Goal: Obtain resource: Download file/media

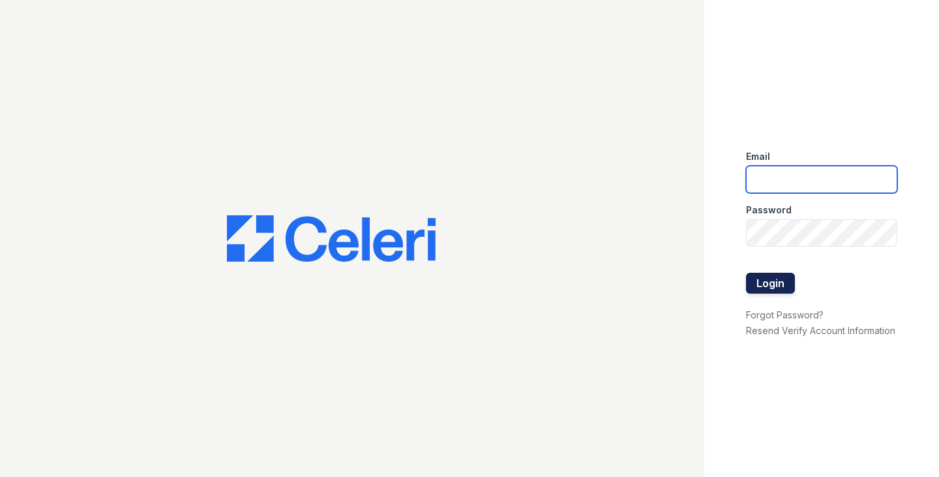
type input "[EMAIL_ADDRESS][DOMAIN_NAME]"
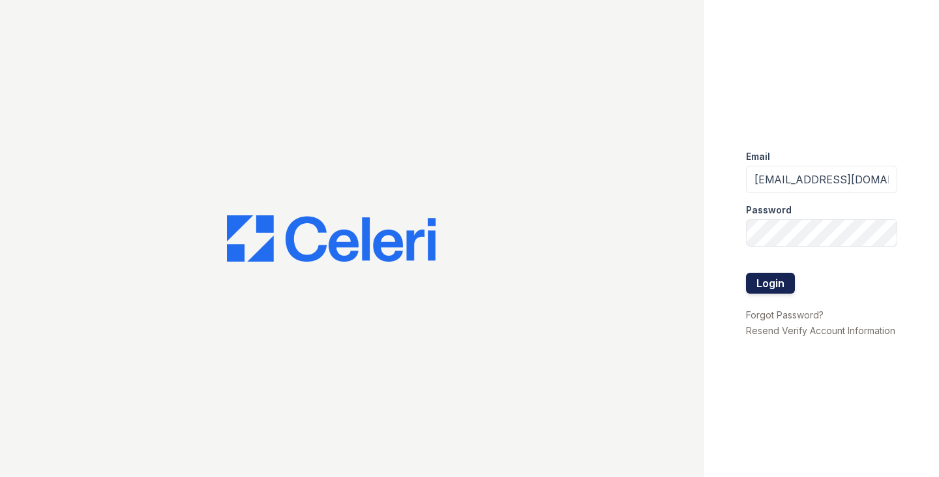
click at [767, 276] on button "Login" at bounding box center [770, 283] width 49 height 21
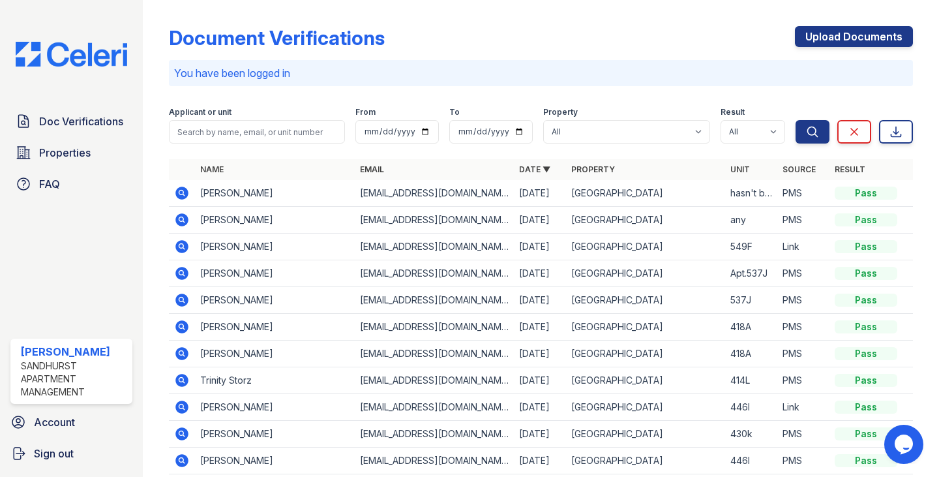
click at [179, 191] on icon at bounding box center [182, 193] width 13 height 13
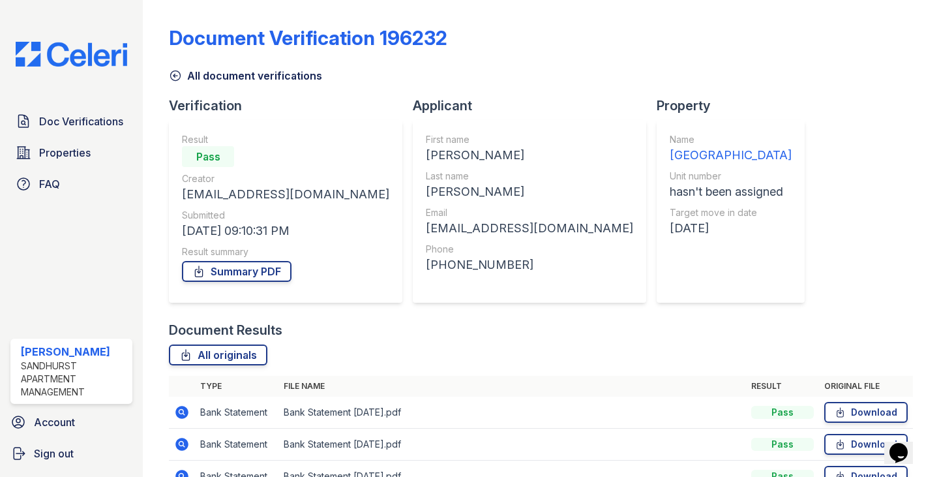
scroll to position [73, 0]
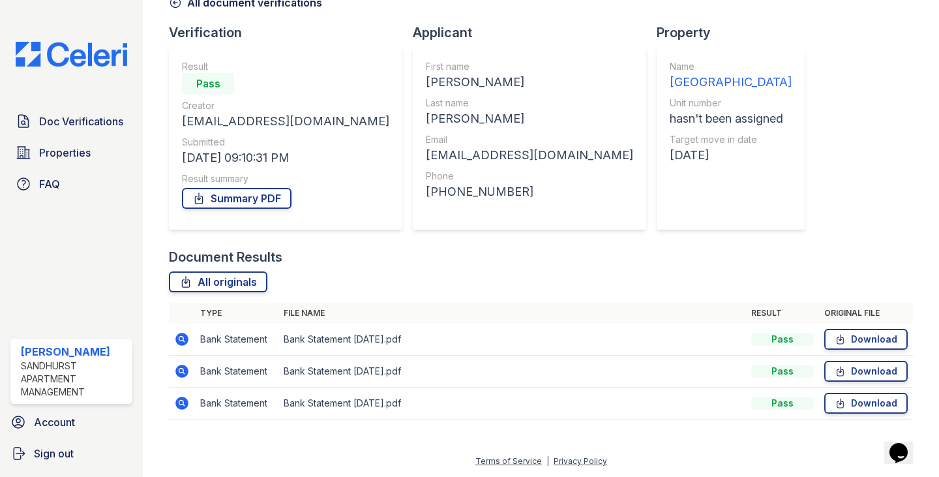
click at [179, 339] on icon at bounding box center [182, 339] width 16 height 16
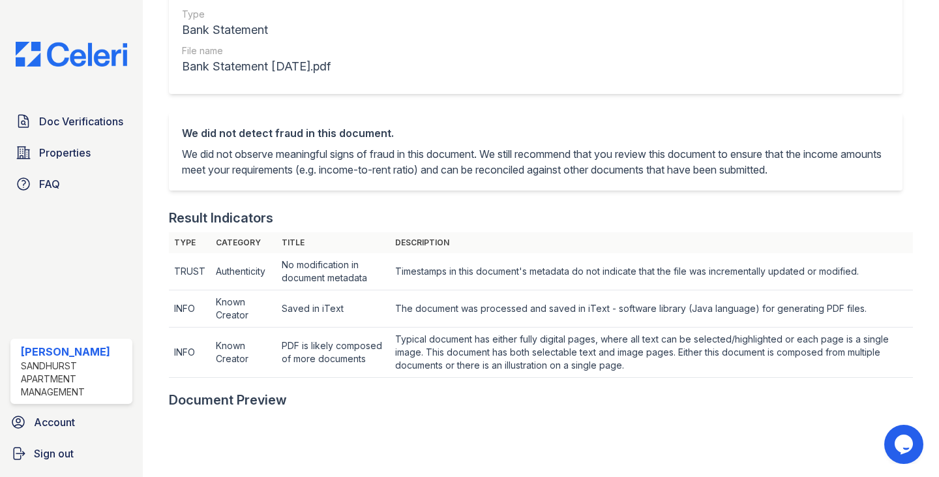
scroll to position [587, 0]
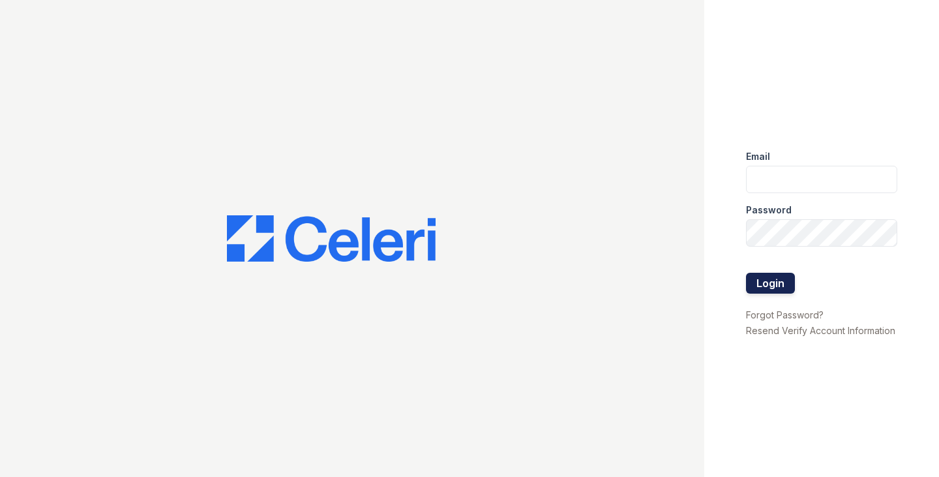
type input "ggallagher@samapartments.com"
click at [771, 290] on button "Login" at bounding box center [770, 283] width 49 height 21
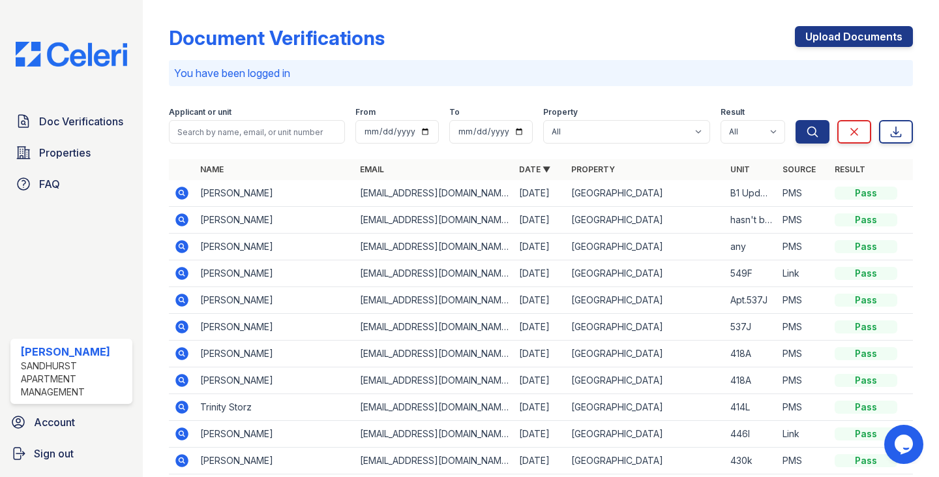
click at [184, 194] on icon at bounding box center [182, 193] width 13 height 13
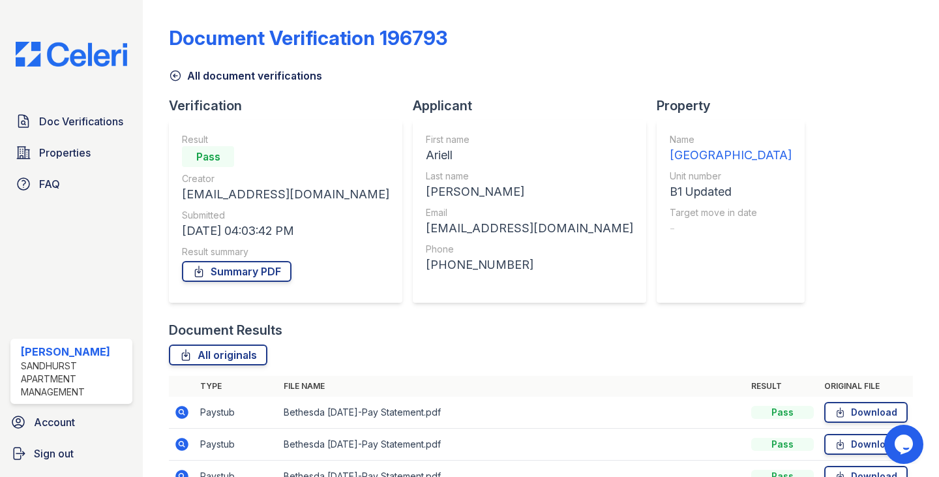
scroll to position [105, 0]
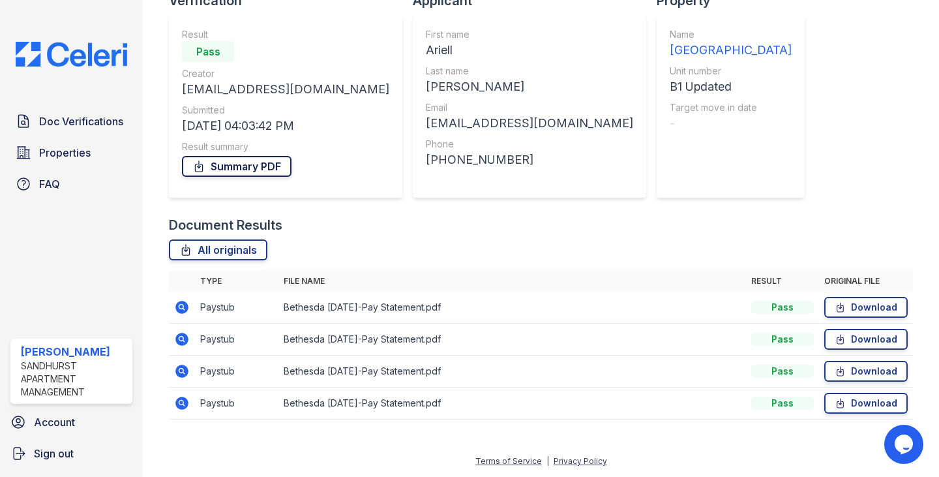
click at [243, 164] on link "Summary PDF" at bounding box center [237, 166] width 110 height 21
click at [842, 301] on link "Download" at bounding box center [867, 307] width 84 height 21
click at [842, 336] on link "Download" at bounding box center [867, 339] width 84 height 21
click at [825, 370] on link "Download" at bounding box center [867, 371] width 84 height 21
click at [870, 407] on link "Download" at bounding box center [867, 403] width 84 height 21
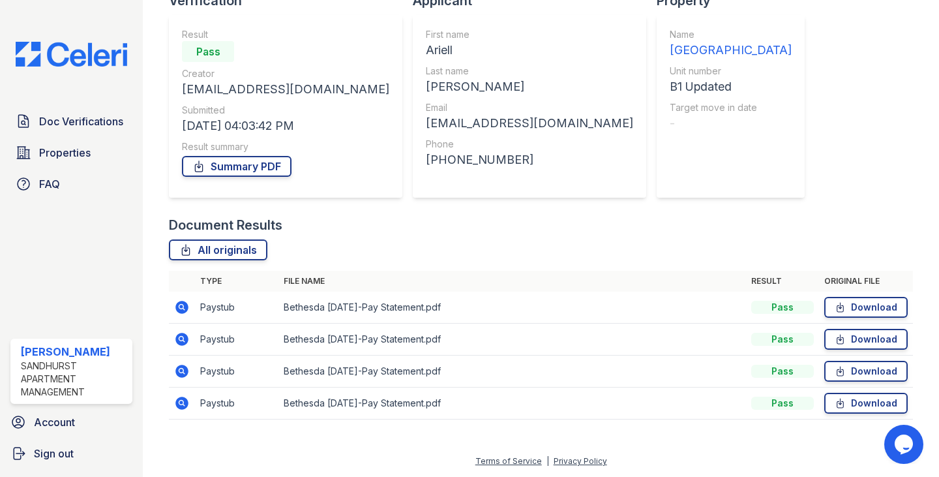
scroll to position [0, 0]
